Goal: Task Accomplishment & Management: Use online tool/utility

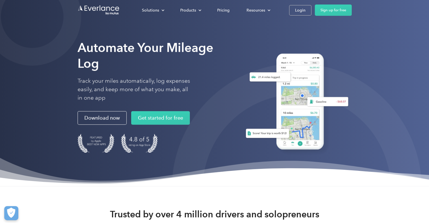
click at [370, 50] on div "Automate Your Mileage Log Track your miles automatically, log expenses easily, …" at bounding box center [214, 93] width 429 height 186
click at [306, 11] on link "Login" at bounding box center [300, 10] width 22 height 10
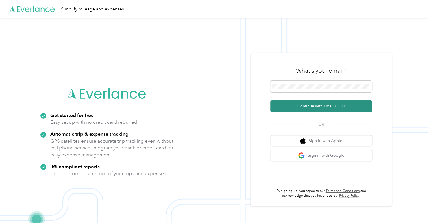
click at [336, 107] on button "Continue with Email / SSO" at bounding box center [321, 106] width 102 height 12
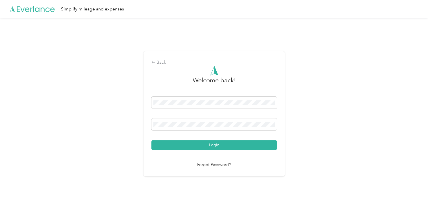
click at [215, 146] on button "Login" at bounding box center [213, 145] width 125 height 10
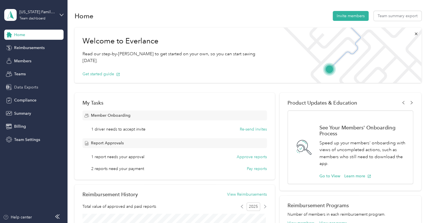
click at [33, 87] on span "Data Exports" at bounding box center [26, 87] width 24 height 6
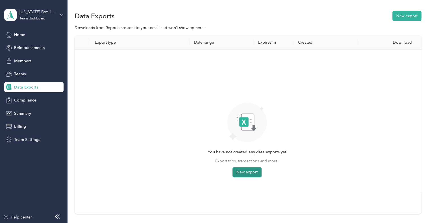
click at [246, 172] on button "New export" at bounding box center [246, 172] width 29 height 10
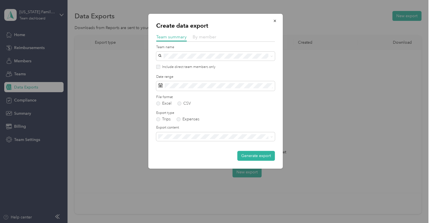
click at [202, 38] on span "By member" at bounding box center [204, 36] width 24 height 5
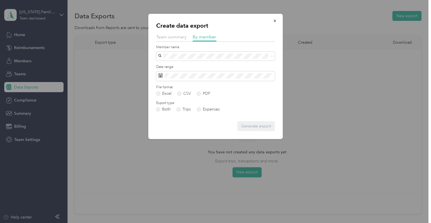
click at [166, 105] on div "Joy Butler" at bounding box center [215, 105] width 111 height 6
click at [161, 77] on rect at bounding box center [161, 77] width 1 height 1
click at [159, 76] on icon at bounding box center [160, 75] width 5 height 5
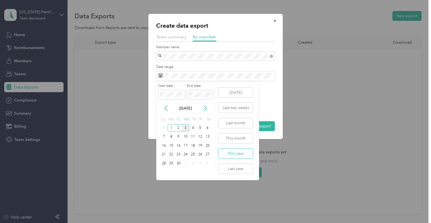
click at [241, 153] on button "This year" at bounding box center [235, 154] width 34 height 10
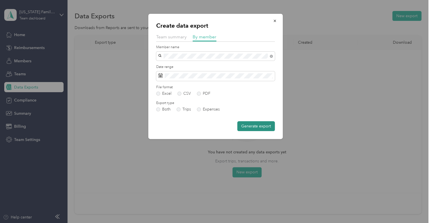
click at [249, 128] on button "Generate export" at bounding box center [256, 126] width 38 height 10
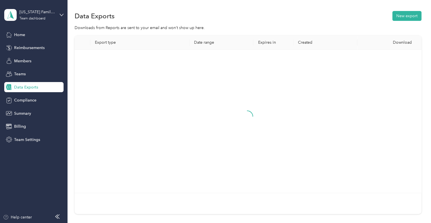
click at [335, 157] on div at bounding box center [247, 121] width 336 height 134
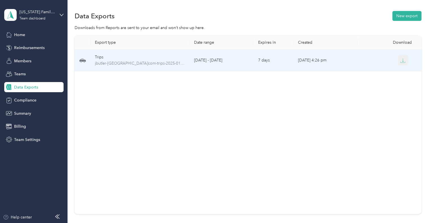
click at [404, 62] on button "button" at bounding box center [402, 60] width 10 height 10
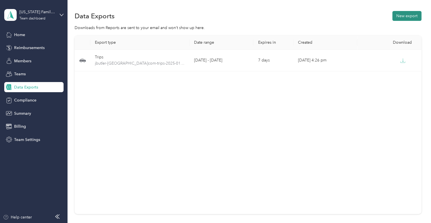
click at [406, 19] on button "New export" at bounding box center [406, 16] width 29 height 10
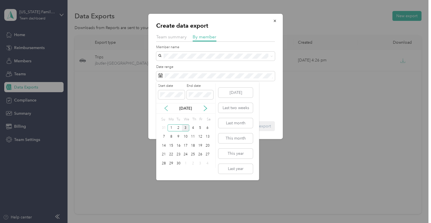
click at [166, 109] on icon at bounding box center [166, 109] width 6 height 6
click at [201, 127] on div "1" at bounding box center [199, 127] width 7 height 7
click at [163, 172] on div "31" at bounding box center [163, 172] width 7 height 7
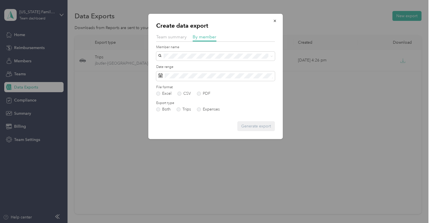
drag, startPoint x: 175, startPoint y: 103, endPoint x: 180, endPoint y: 103, distance: 5.1
click at [175, 103] on span "Joy Butler" at bounding box center [175, 104] width 31 height 5
click at [255, 129] on button "Generate export" at bounding box center [256, 126] width 38 height 10
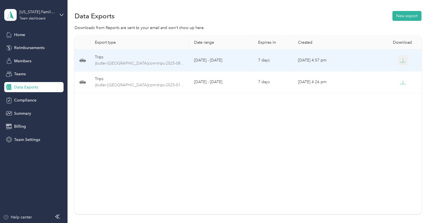
click at [401, 60] on icon "button" at bounding box center [402, 60] width 5 height 5
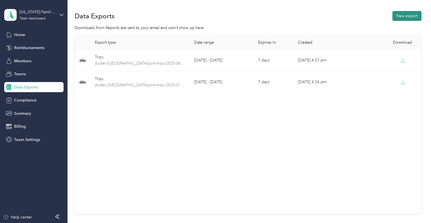
click at [396, 11] on div "Data Exports New export" at bounding box center [247, 16] width 346 height 12
click at [396, 14] on button "New export" at bounding box center [406, 16] width 29 height 10
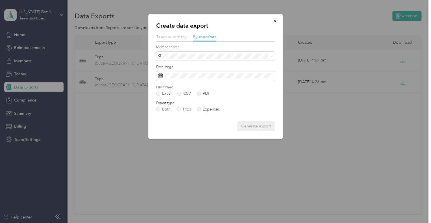
click at [172, 38] on span "Team summary" at bounding box center [171, 36] width 30 height 5
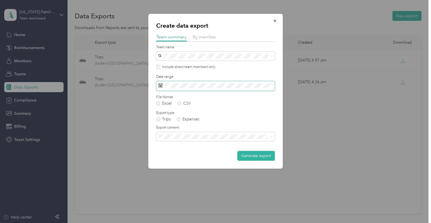
click at [170, 89] on span at bounding box center [215, 86] width 118 height 10
click at [161, 85] on icon at bounding box center [160, 85] width 5 height 5
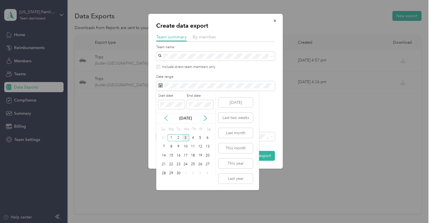
click at [166, 119] on icon at bounding box center [166, 118] width 6 height 6
click at [199, 137] on div "1" at bounding box center [199, 137] width 7 height 7
click at [164, 183] on div "31" at bounding box center [163, 182] width 7 height 7
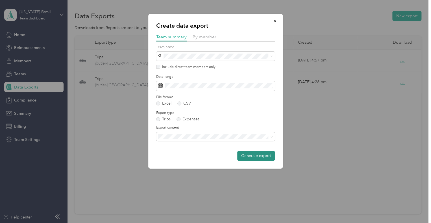
click at [250, 158] on button "Generate export" at bounding box center [256, 156] width 38 height 10
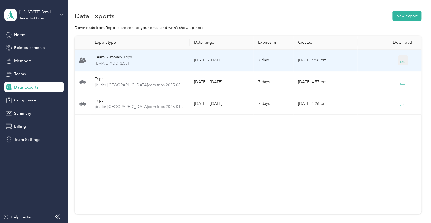
click at [401, 60] on icon "button" at bounding box center [402, 60] width 5 height 5
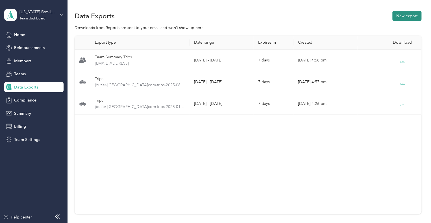
click at [402, 16] on button "New export" at bounding box center [406, 16] width 29 height 10
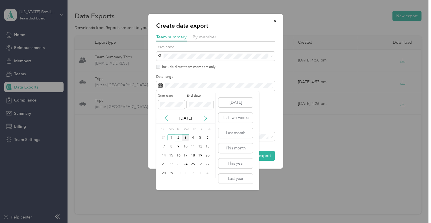
click at [166, 118] on icon at bounding box center [166, 118] width 6 height 6
click at [200, 137] on div "1" at bounding box center [199, 137] width 7 height 7
click at [164, 182] on div "31" at bounding box center [163, 182] width 7 height 7
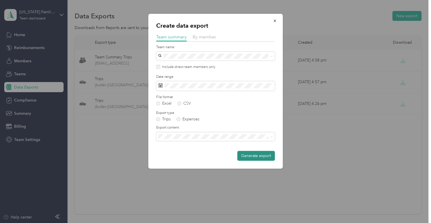
click at [252, 154] on button "Generate export" at bounding box center [256, 156] width 38 height 10
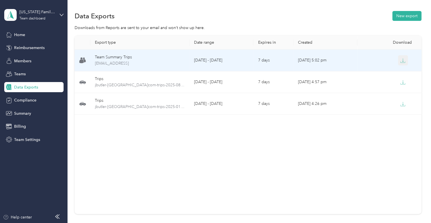
click at [401, 60] on icon "button" at bounding box center [402, 60] width 5 height 5
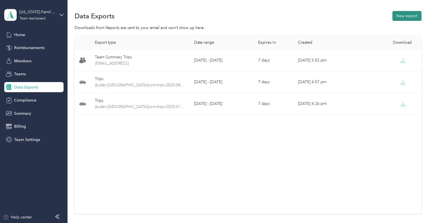
click at [400, 14] on button "New export" at bounding box center [406, 16] width 29 height 10
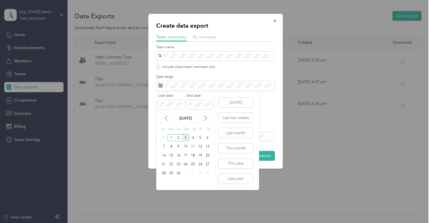
click at [164, 118] on icon at bounding box center [166, 118] width 6 height 6
click at [164, 117] on icon at bounding box center [166, 118] width 6 height 6
click at [178, 137] on div "1" at bounding box center [178, 137] width 7 height 7
click at [194, 173] on div "31" at bounding box center [192, 173] width 7 height 7
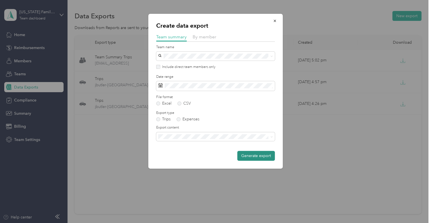
click at [257, 159] on button "Generate export" at bounding box center [256, 156] width 38 height 10
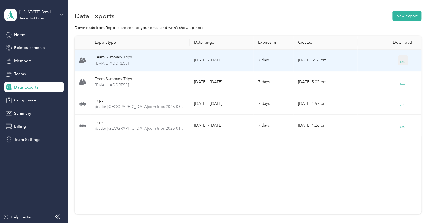
click at [400, 63] on icon "button" at bounding box center [402, 60] width 5 height 5
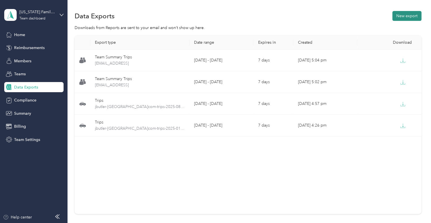
click at [410, 18] on button "New export" at bounding box center [406, 16] width 29 height 10
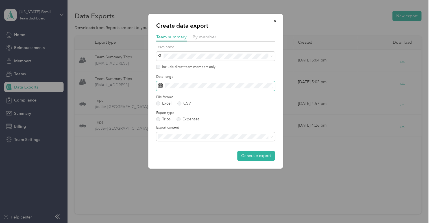
click at [205, 82] on span at bounding box center [215, 86] width 118 height 10
click at [188, 89] on span at bounding box center [215, 86] width 118 height 10
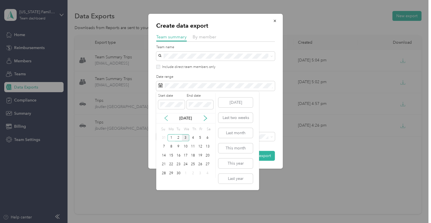
click at [166, 119] on icon at bounding box center [166, 118] width 6 height 6
click at [166, 118] on icon at bounding box center [166, 118] width 6 height 6
click at [166, 117] on icon at bounding box center [166, 118] width 6 height 6
click at [162, 137] on div "1" at bounding box center [163, 137] width 7 height 7
click at [170, 170] on div "30" at bounding box center [170, 173] width 7 height 7
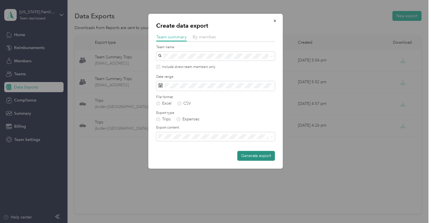
click at [254, 157] on button "Generate export" at bounding box center [256, 156] width 38 height 10
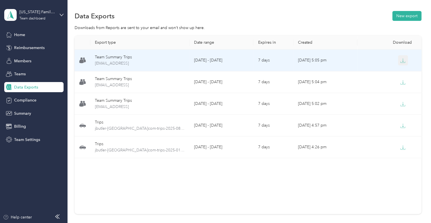
click at [403, 63] on icon "button" at bounding box center [402, 62] width 5 height 1
